Goal: Task Accomplishment & Management: Use online tool/utility

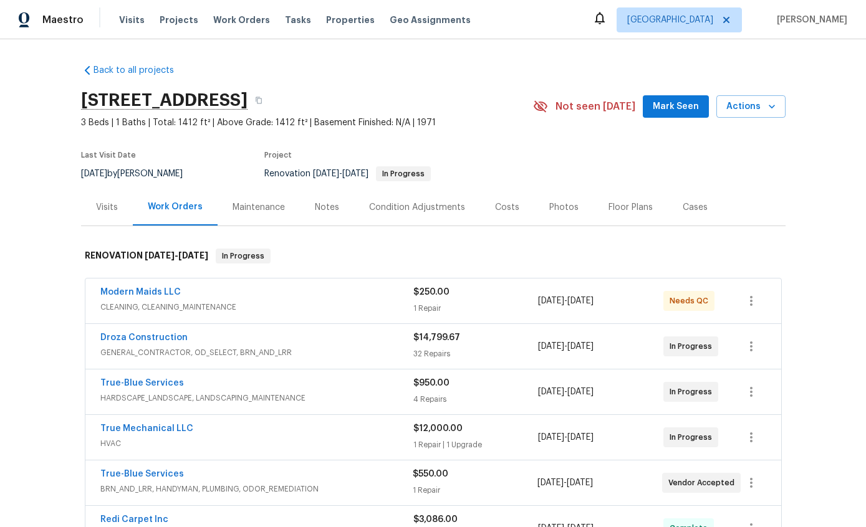
click at [174, 335] on link "Droza Construction" at bounding box center [143, 338] width 87 height 9
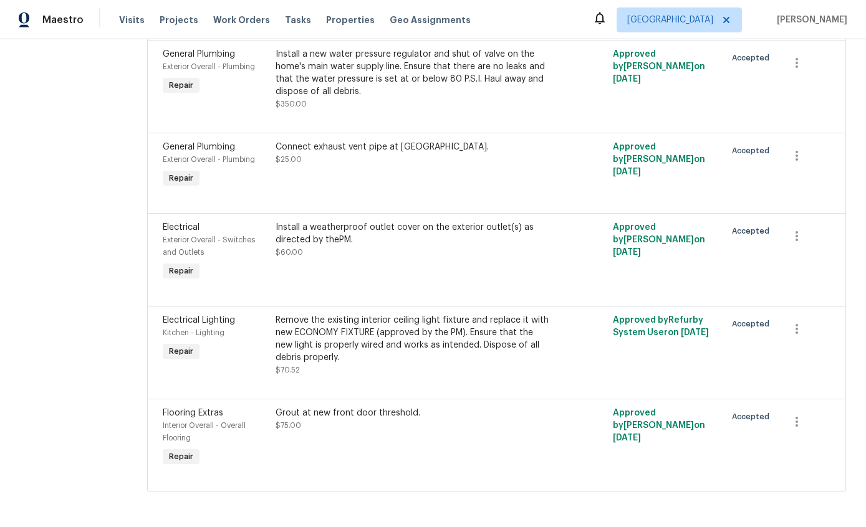
scroll to position [3487, 0]
click at [433, 364] on div "Remove the existing interior ceiling light fixture and replace it with new ECON…" at bounding box center [413, 339] width 274 height 50
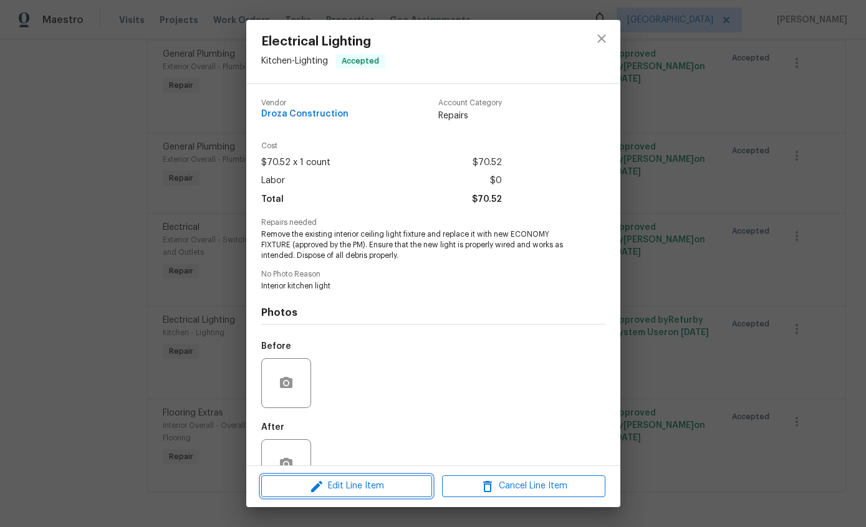
click at [373, 491] on span "Edit Line Item" at bounding box center [346, 487] width 163 height 16
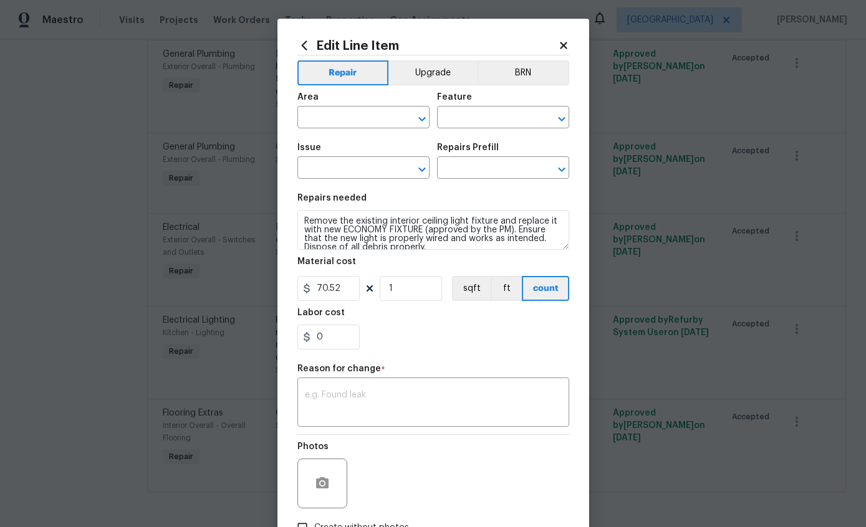
type input "Kitchen"
type input "Lighting"
type input "Electrical Lighting"
type input "Remove & Replace Interior Ceiling Light Fixture (economy) $70.52"
click at [352, 287] on input "70.52" at bounding box center [328, 288] width 62 height 25
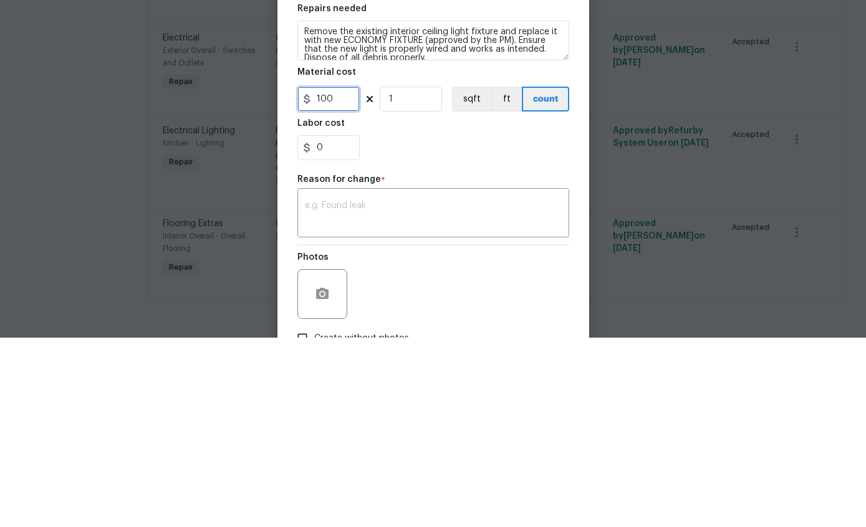
type input "100"
click at [484, 381] on div "x ​" at bounding box center [433, 404] width 272 height 46
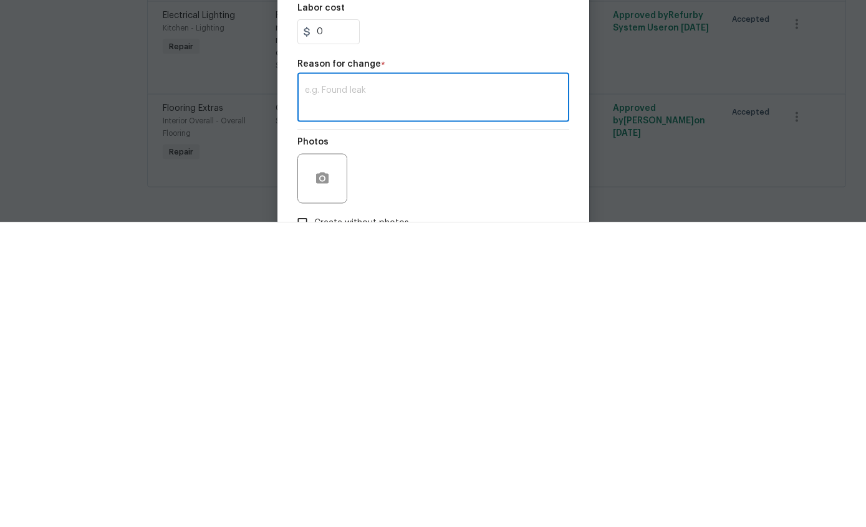
scroll to position [50, 0]
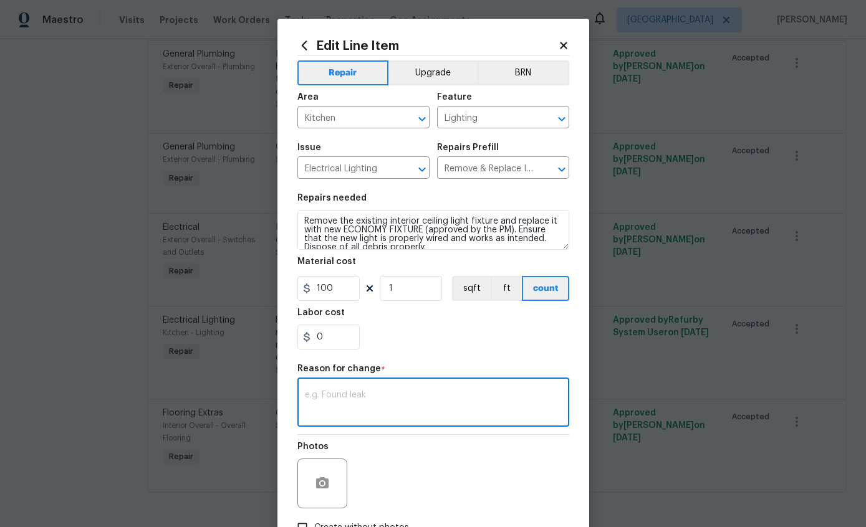
click at [462, 408] on textarea at bounding box center [433, 404] width 257 height 26
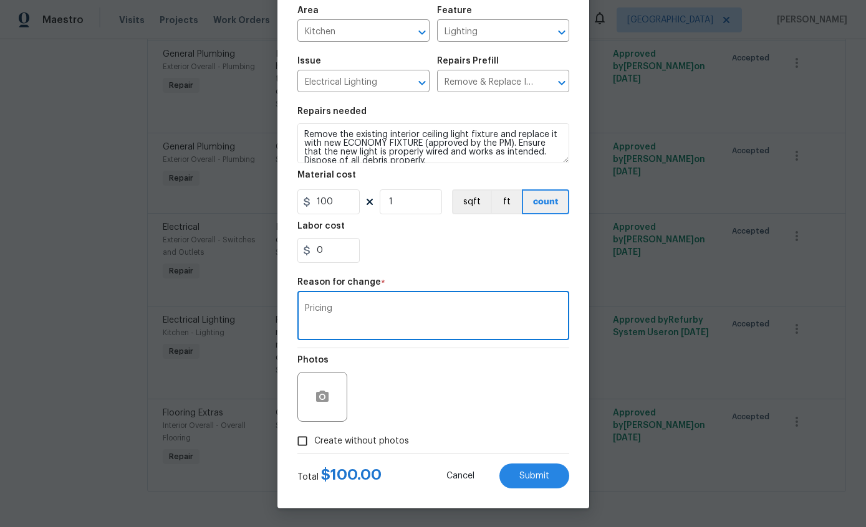
scroll to position [89, 0]
type textarea "Pricing"
click at [536, 478] on span "Submit" at bounding box center [534, 476] width 30 height 9
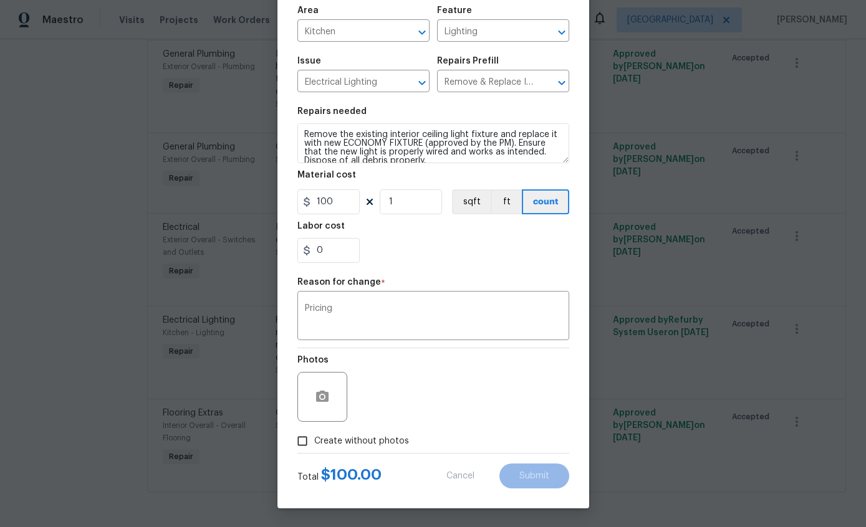
type input "70.52"
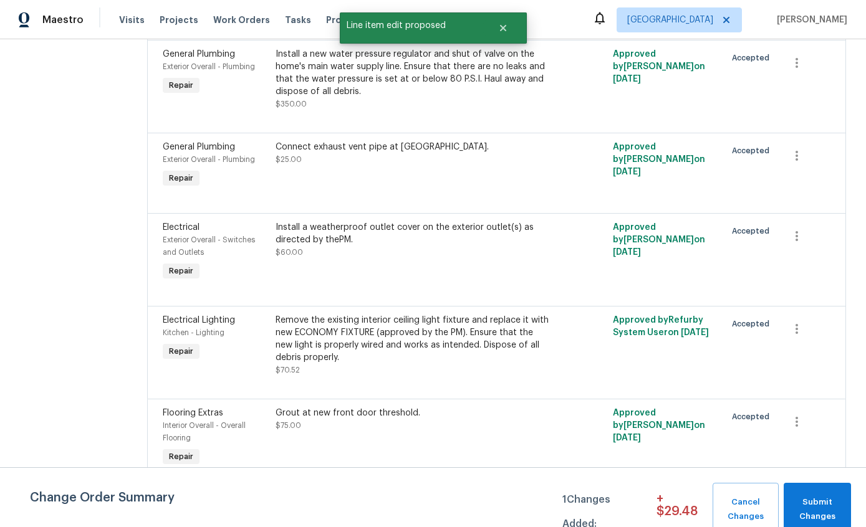
scroll to position [0, 0]
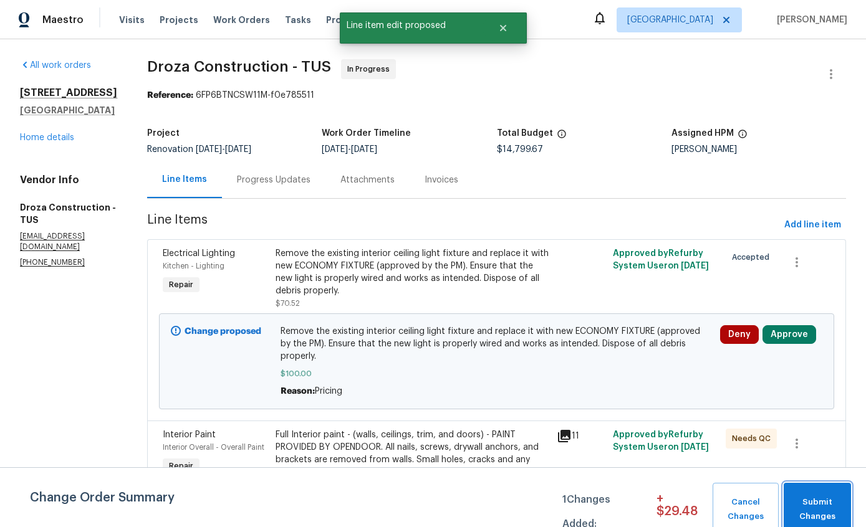
click at [834, 505] on span "Submit Changes" at bounding box center [817, 510] width 55 height 29
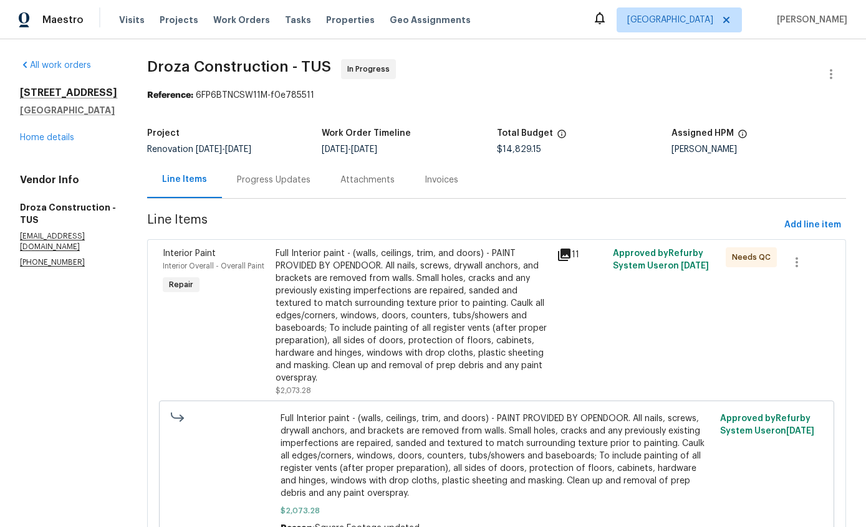
click at [56, 148] on div "All work orders [STREET_ADDRESS] Home details Vendor Info Droza Construction - …" at bounding box center [68, 163] width 97 height 209
click at [51, 133] on link "Home details" at bounding box center [47, 137] width 54 height 9
